Goal: Task Accomplishment & Management: Manage account settings

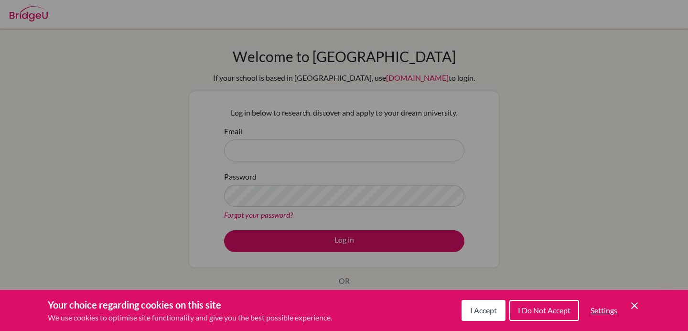
click at [466, 314] on button "I Accept" at bounding box center [484, 310] width 44 height 21
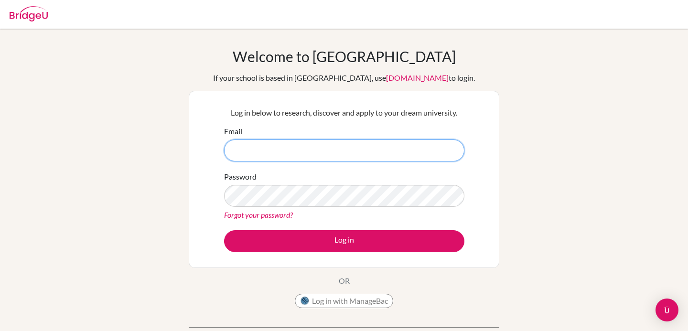
click at [430, 157] on input "Email" at bounding box center [344, 151] width 240 height 22
type input "[EMAIL_ADDRESS][DOMAIN_NAME]"
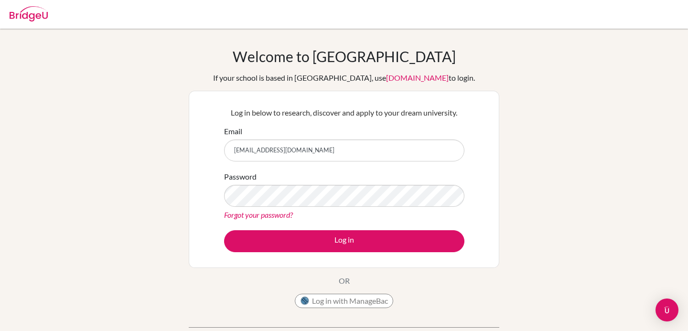
click at [295, 216] on div "Forgot your password?" at bounding box center [344, 214] width 240 height 11
click at [295, 212] on div "Forgot your password?" at bounding box center [344, 214] width 240 height 11
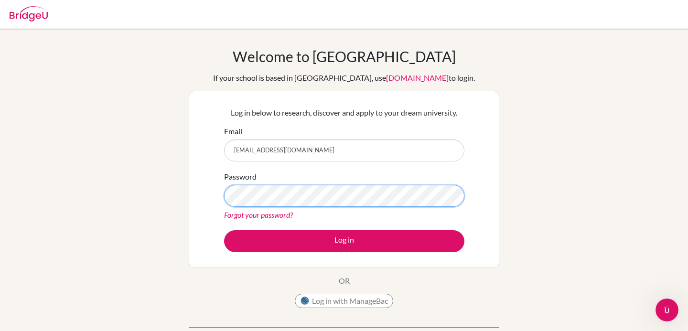
click at [224, 230] on button "Log in" at bounding box center [344, 241] width 240 height 22
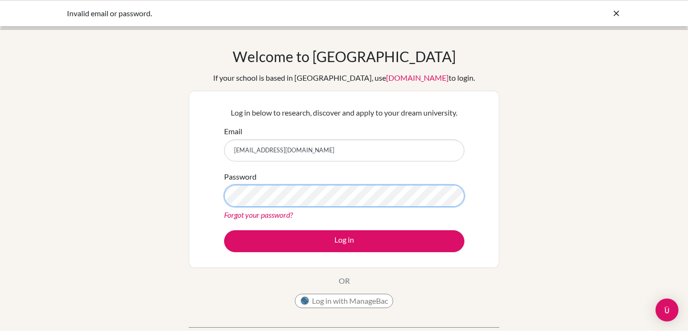
click at [224, 230] on button "Log in" at bounding box center [344, 241] width 240 height 22
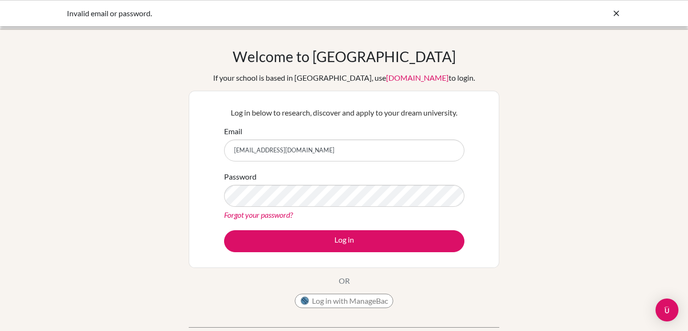
click at [317, 155] on input "[EMAIL_ADDRESS][DOMAIN_NAME]" at bounding box center [344, 151] width 240 height 22
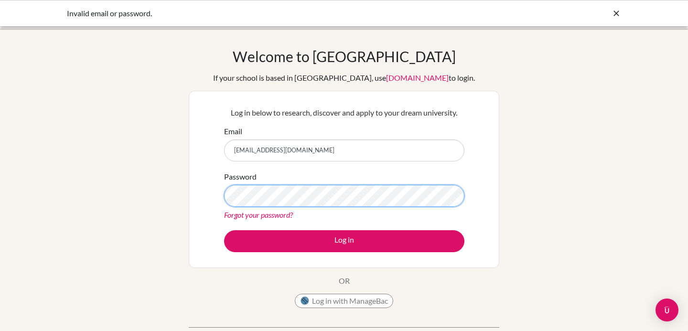
click at [224, 230] on button "Log in" at bounding box center [344, 241] width 240 height 22
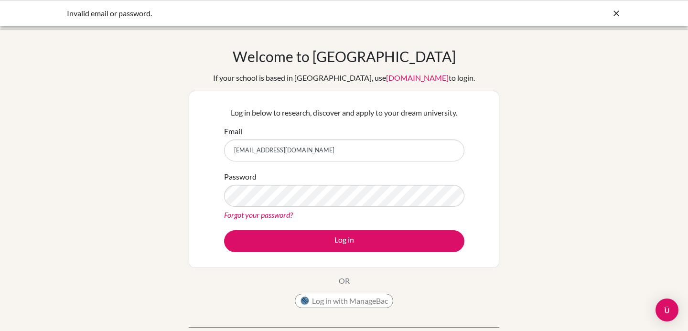
click at [615, 8] on div at bounding box center [617, 13] width 10 height 11
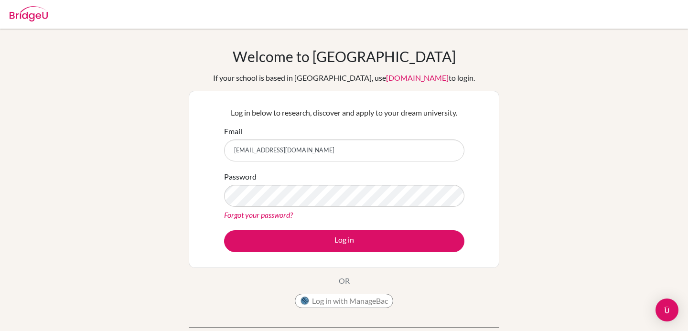
click at [666, 85] on div "Welcome to BridgeU If your school is based in China, use app.bridge-u.com.cn to…" at bounding box center [344, 204] width 688 height 313
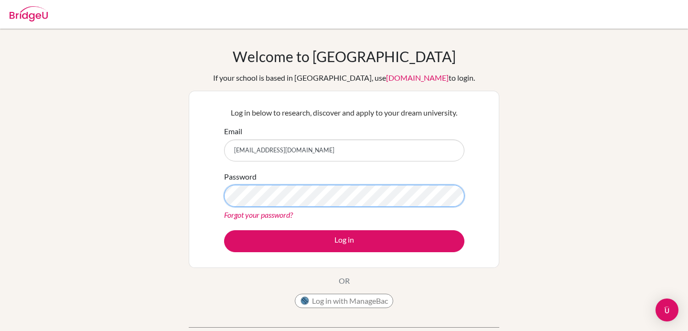
click at [224, 230] on button "Log in" at bounding box center [344, 241] width 240 height 22
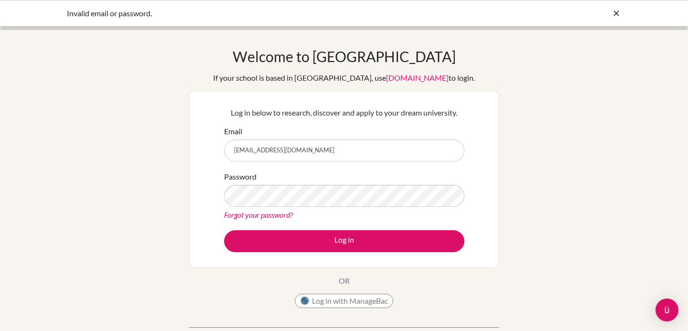
click at [388, 155] on input "[EMAIL_ADDRESS][DOMAIN_NAME]" at bounding box center [344, 151] width 240 height 22
type input "[PERSON_NAME][EMAIL_ADDRESS][DOMAIN_NAME]"
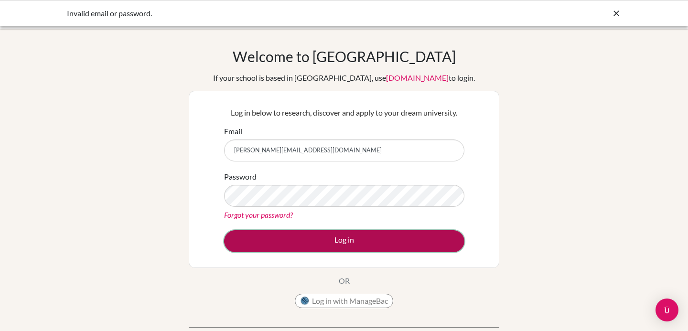
click at [353, 238] on button "Log in" at bounding box center [344, 241] width 240 height 22
